Goal: Information Seeking & Learning: Learn about a topic

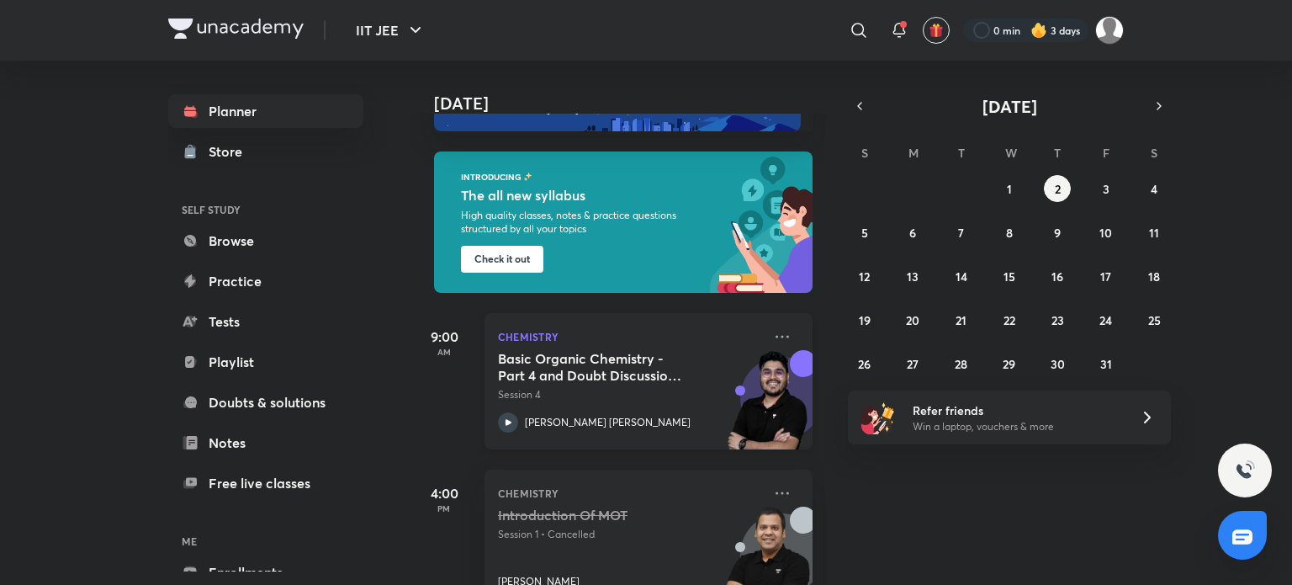
scroll to position [145, 0]
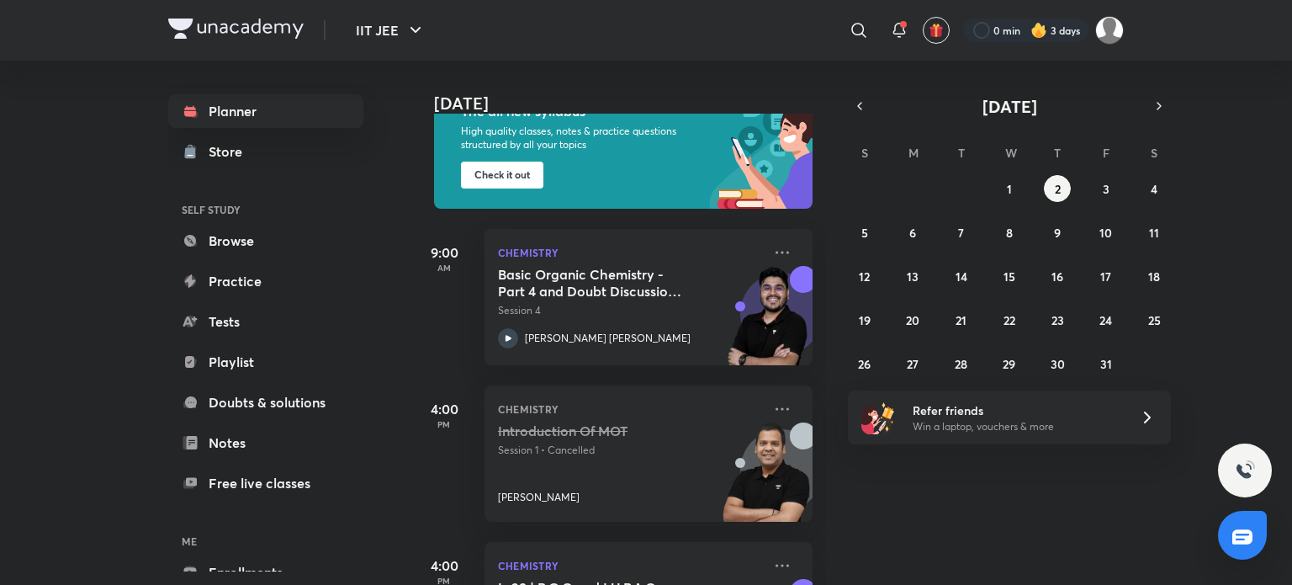
click at [549, 468] on div "Introduction Of MOT Session 1 • Cancelled [PERSON_NAME]" at bounding box center [630, 463] width 264 height 82
click at [561, 443] on p "Session 1 • Cancelled" at bounding box center [630, 450] width 264 height 15
click at [777, 424] on img at bounding box center [766, 480] width 93 height 116
click at [772, 411] on icon at bounding box center [782, 409] width 20 height 20
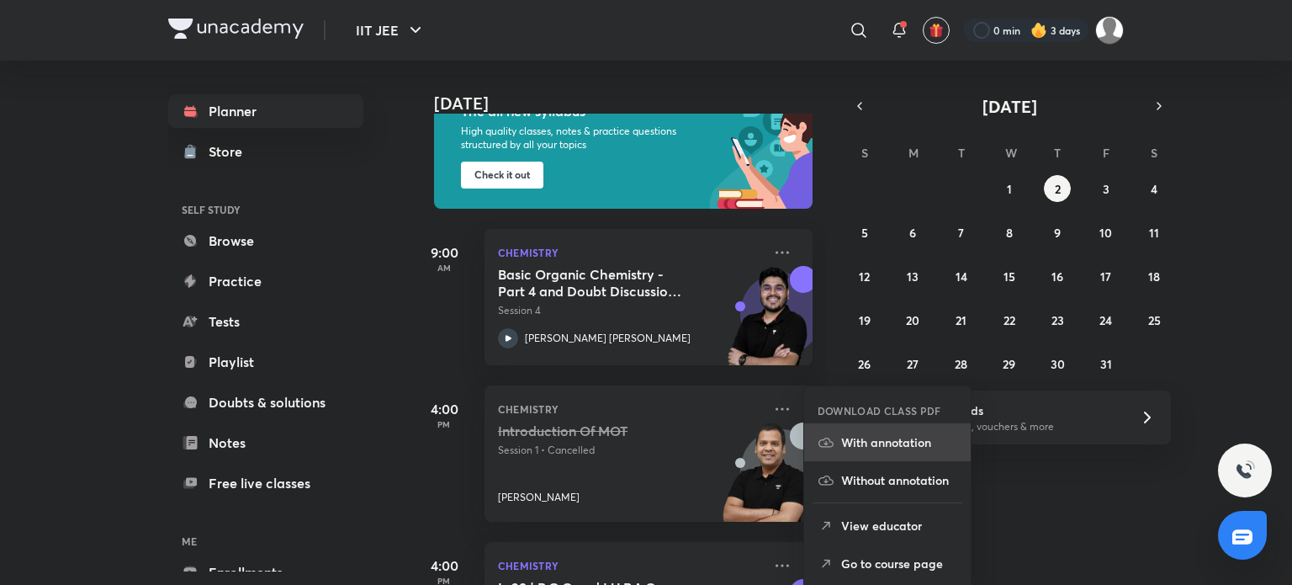
click at [861, 444] on p "With annotation" at bounding box center [899, 442] width 116 height 18
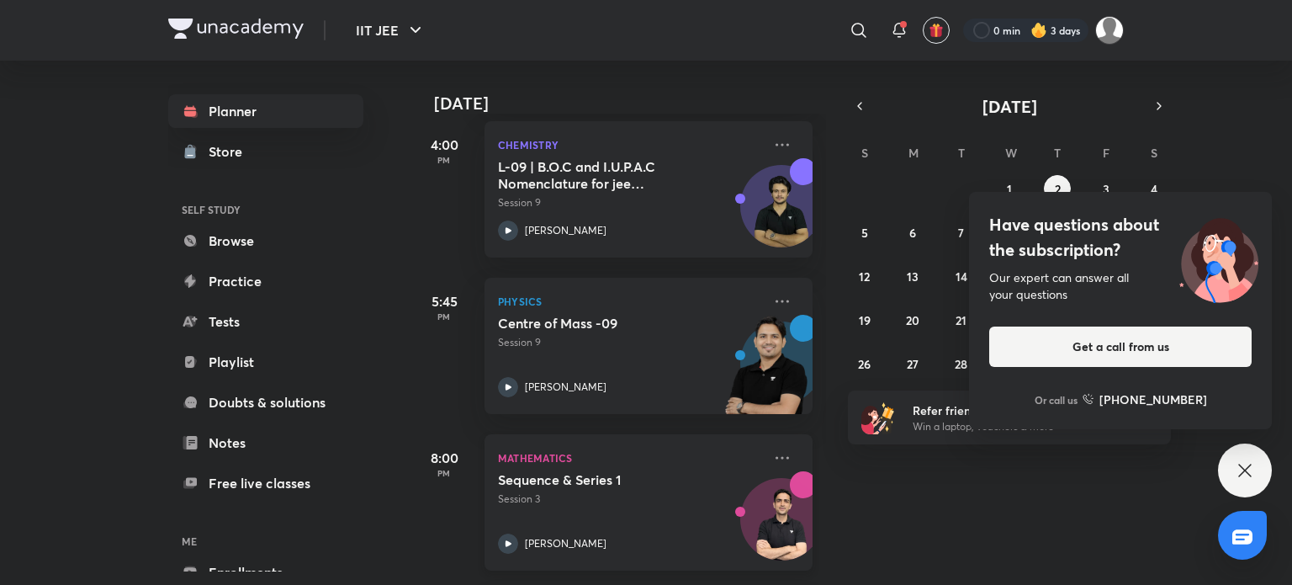
scroll to position [734, 0]
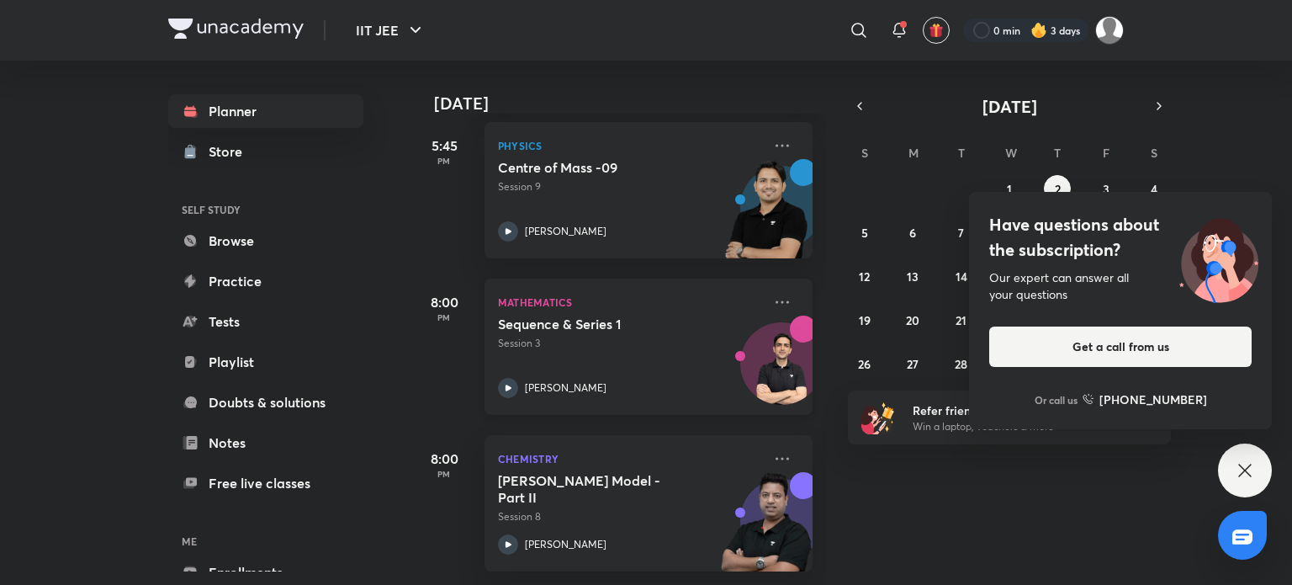
click at [533, 292] on p "Mathematics" at bounding box center [630, 302] width 264 height 20
click at [303, 240] on link "Browse" at bounding box center [265, 241] width 195 height 34
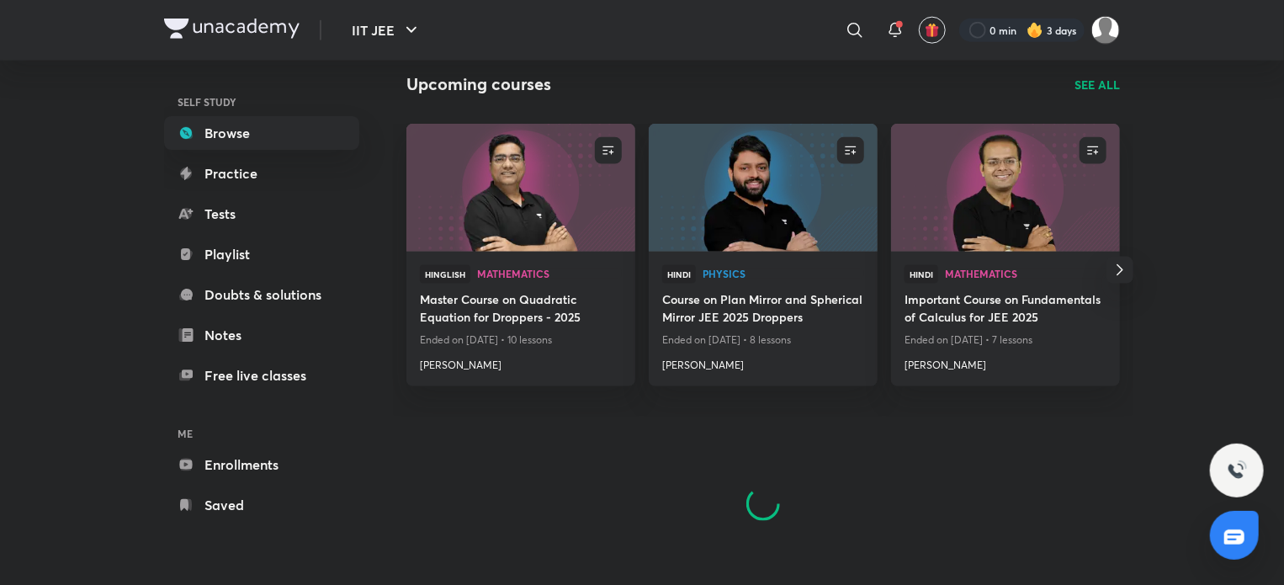
scroll to position [91, 0]
click at [300, 459] on link "Enrollments" at bounding box center [261, 465] width 195 height 34
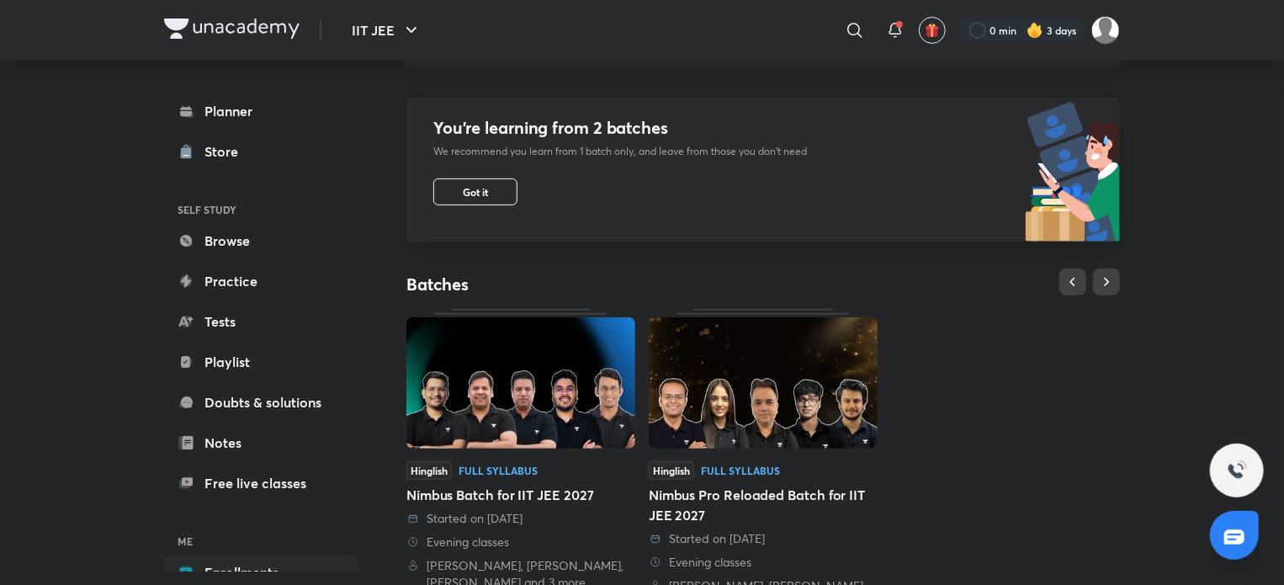
scroll to position [240, 0]
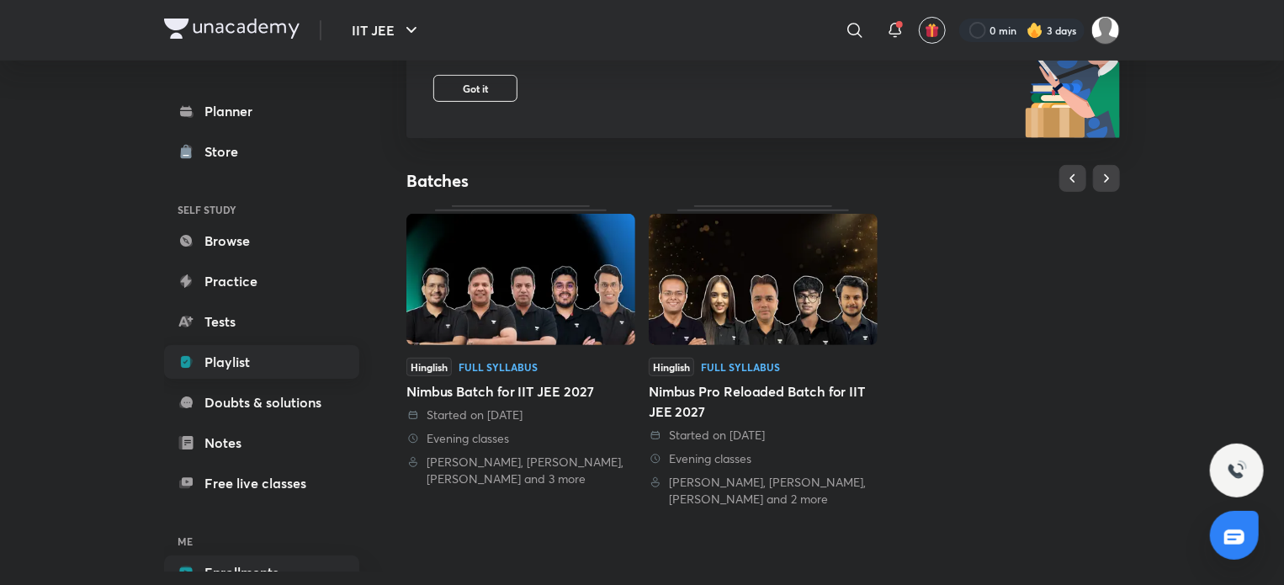
click at [228, 366] on link "Playlist" at bounding box center [261, 362] width 195 height 34
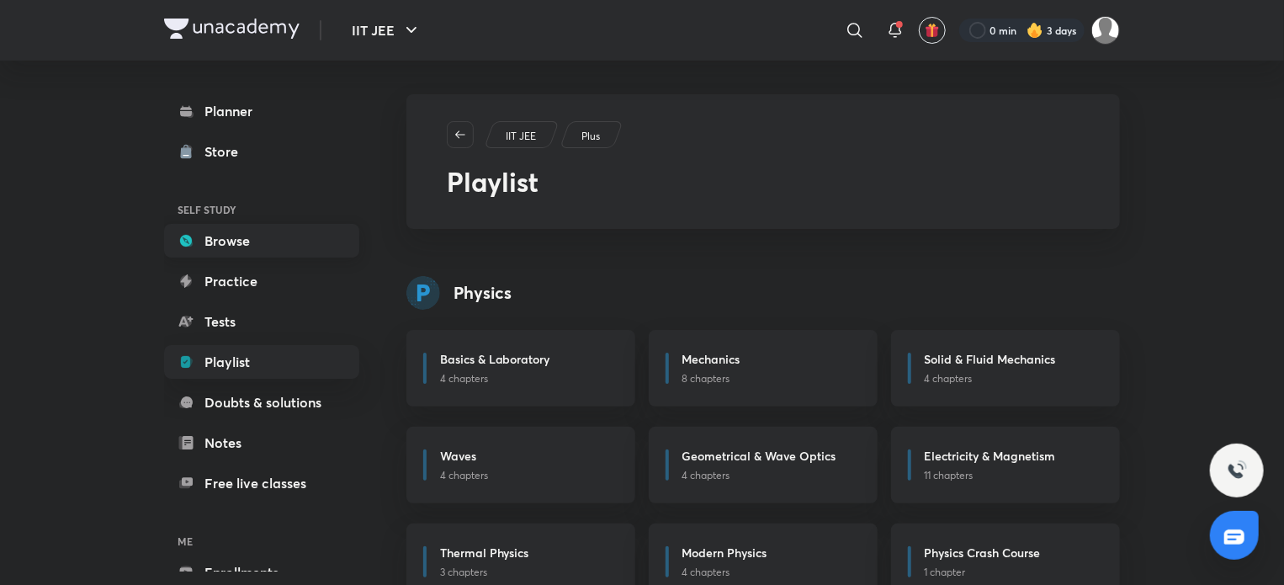
click at [288, 230] on link "Browse" at bounding box center [261, 241] width 195 height 34
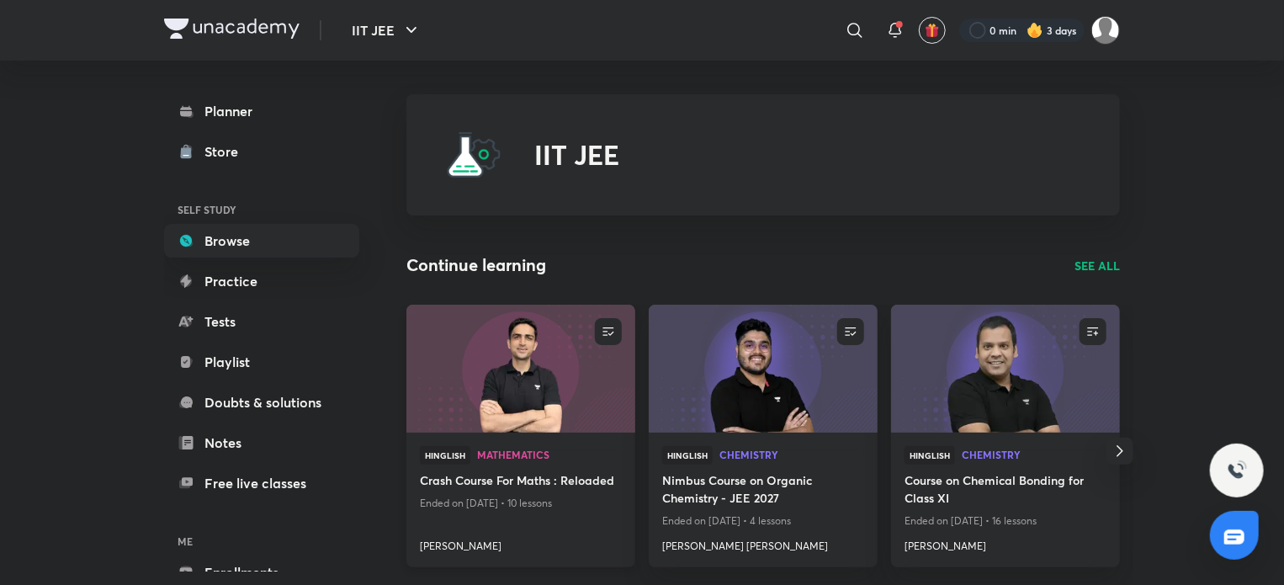
click at [535, 415] on img at bounding box center [520, 368] width 233 height 130
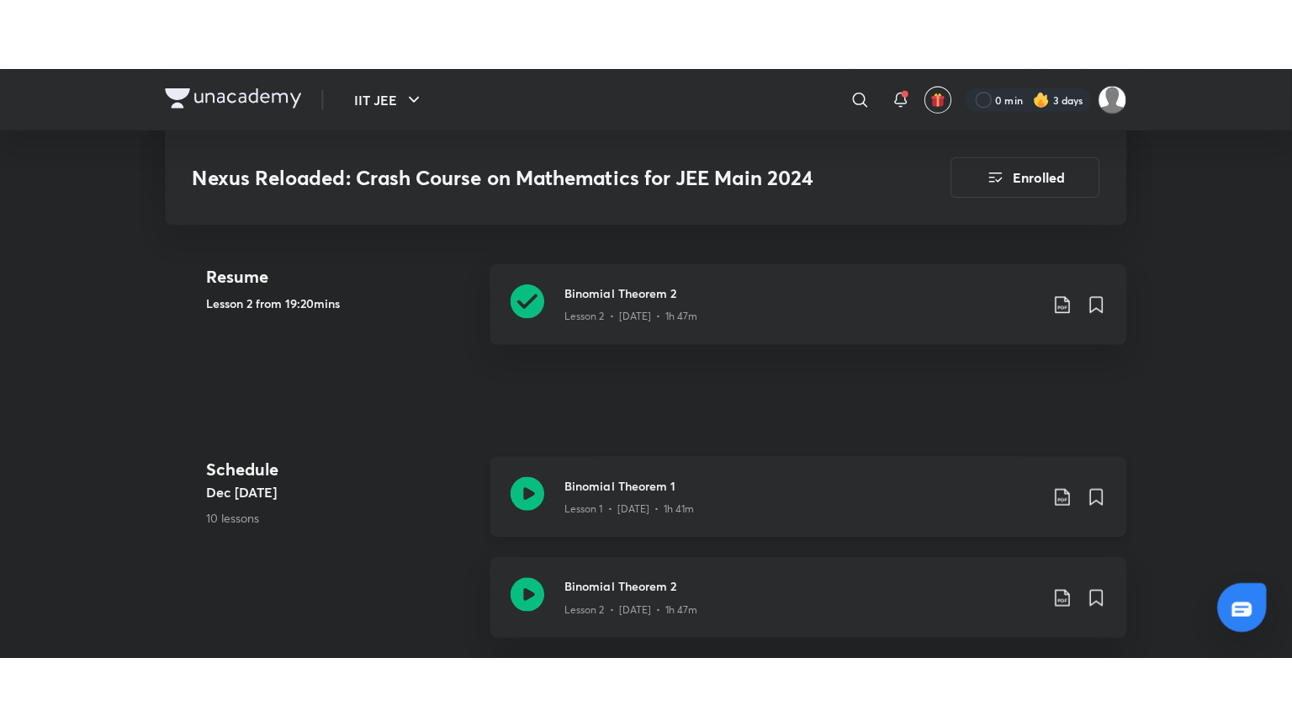
scroll to position [505, 0]
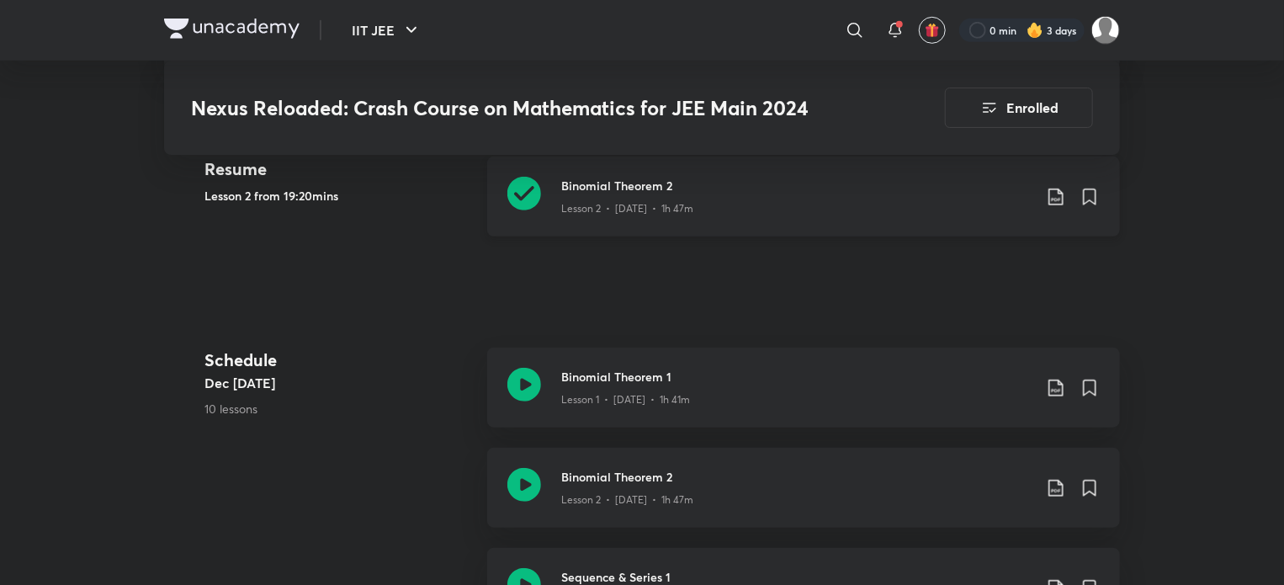
click at [518, 188] on icon at bounding box center [524, 194] width 34 height 34
